Goal: Find specific page/section: Find specific page/section

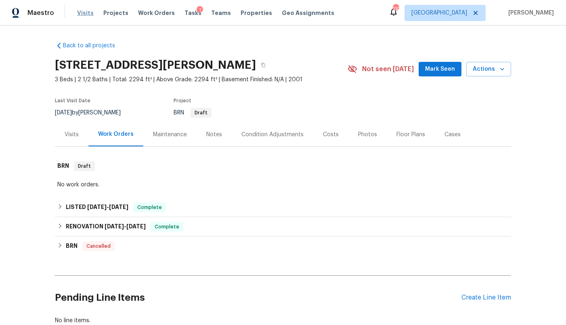
click at [80, 15] on span "Visits" at bounding box center [85, 13] width 17 height 8
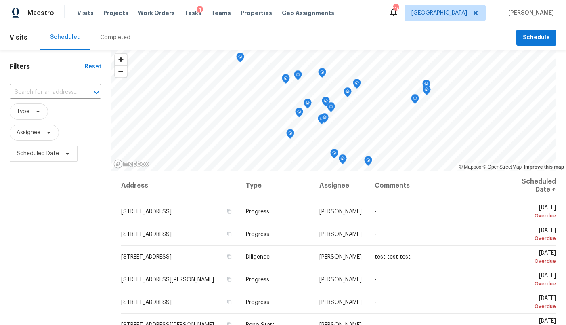
click at [122, 37] on div "Completed" at bounding box center [115, 38] width 30 height 8
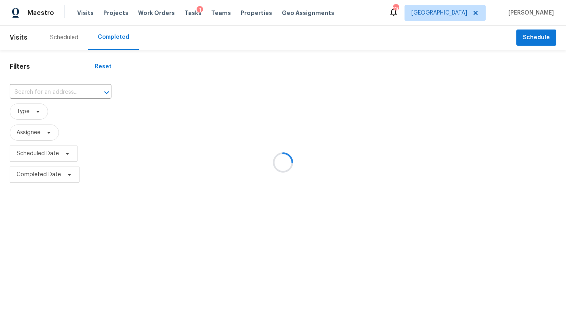
click at [475, 12] on div at bounding box center [283, 162] width 566 height 325
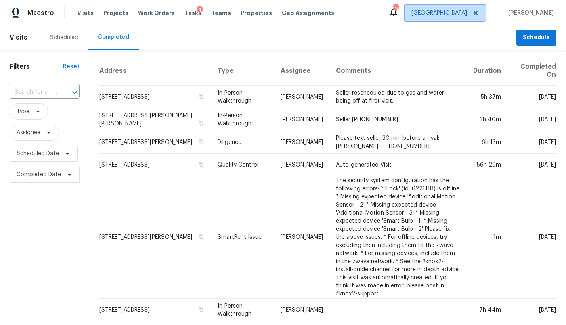
click at [467, 13] on span "[GEOGRAPHIC_DATA]" at bounding box center [440, 13] width 56 height 8
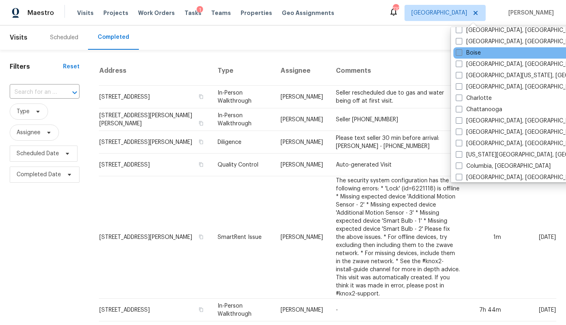
scroll to position [58, 0]
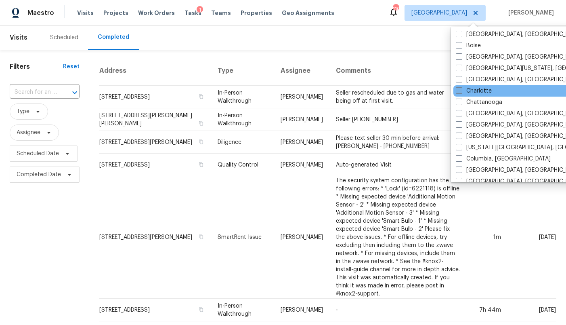
click at [477, 90] on label "Charlotte" at bounding box center [474, 91] width 36 height 8
click at [461, 90] on input "Charlotte" at bounding box center [458, 89] width 5 height 5
checkbox input "true"
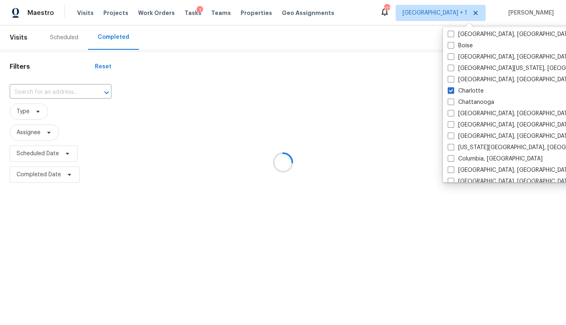
click at [49, 91] on div at bounding box center [283, 162] width 566 height 325
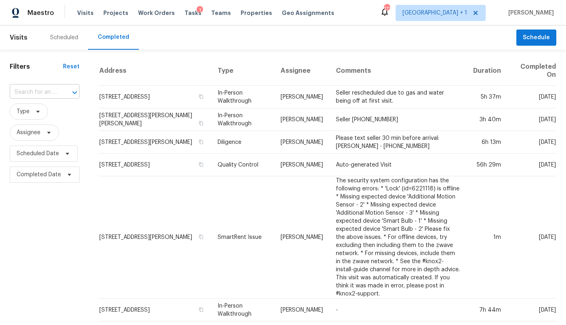
click at [40, 93] on input "text" at bounding box center [33, 92] width 47 height 13
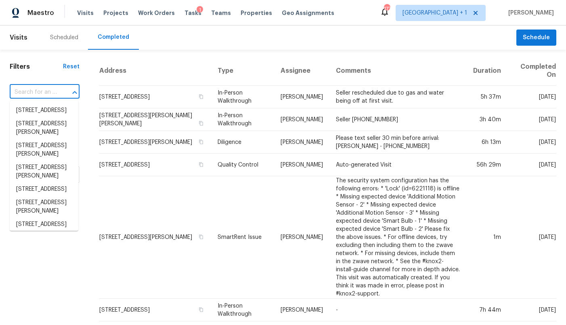
paste input "[STREET_ADDRESS][PERSON_NAME]"
type input "[STREET_ADDRESS][PERSON_NAME]"
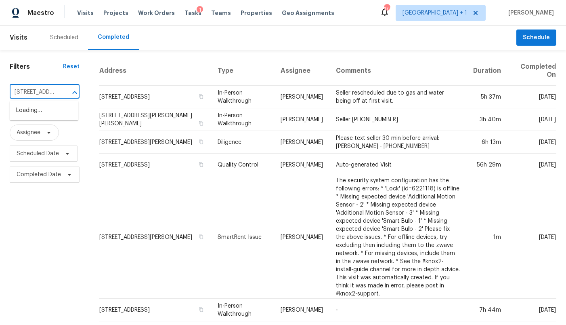
scroll to position [0, 66]
click at [39, 106] on li "[STREET_ADDRESS][PERSON_NAME]" at bounding box center [44, 115] width 69 height 22
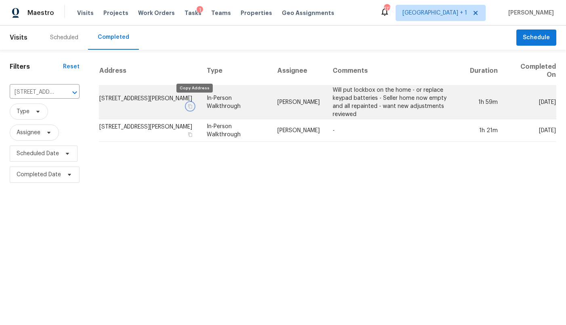
click at [193, 103] on button "button" at bounding box center [190, 106] width 7 height 7
click at [167, 94] on td "[STREET_ADDRESS][PERSON_NAME]" at bounding box center [149, 103] width 101 height 34
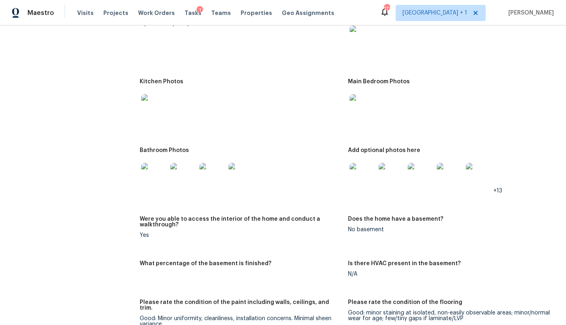
scroll to position [944, 0]
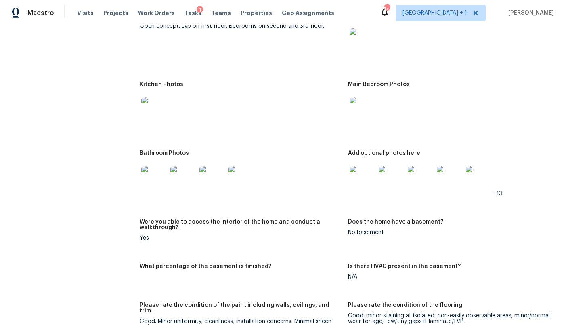
click at [152, 97] on img at bounding box center [154, 110] width 26 height 26
